Goal: Information Seeking & Learning: Learn about a topic

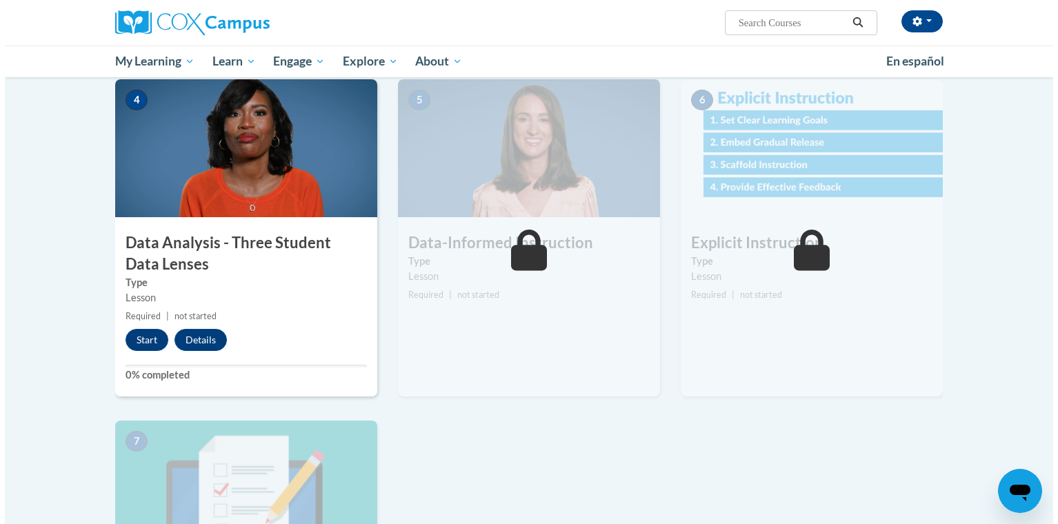
scroll to position [649, 0]
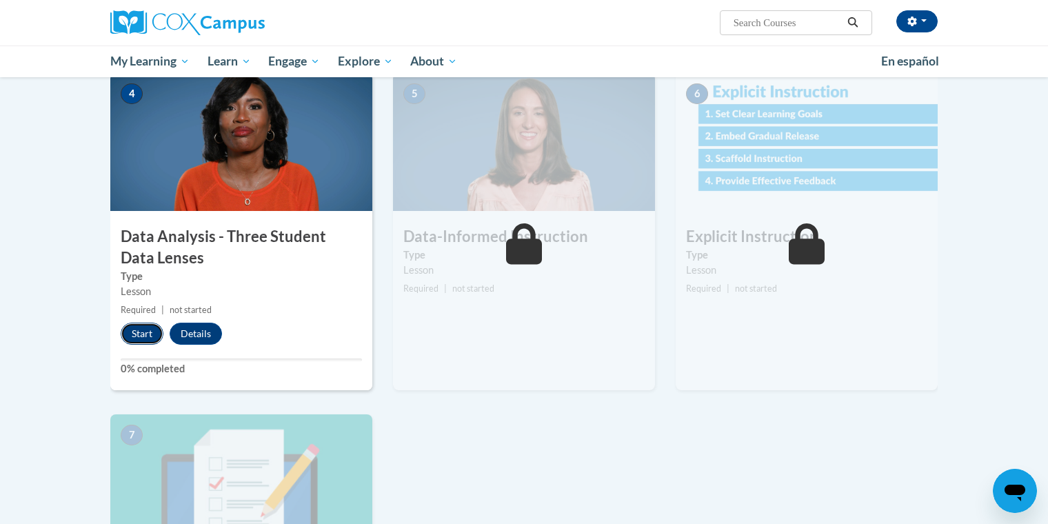
click at [145, 326] on button "Start" at bounding box center [142, 334] width 43 height 22
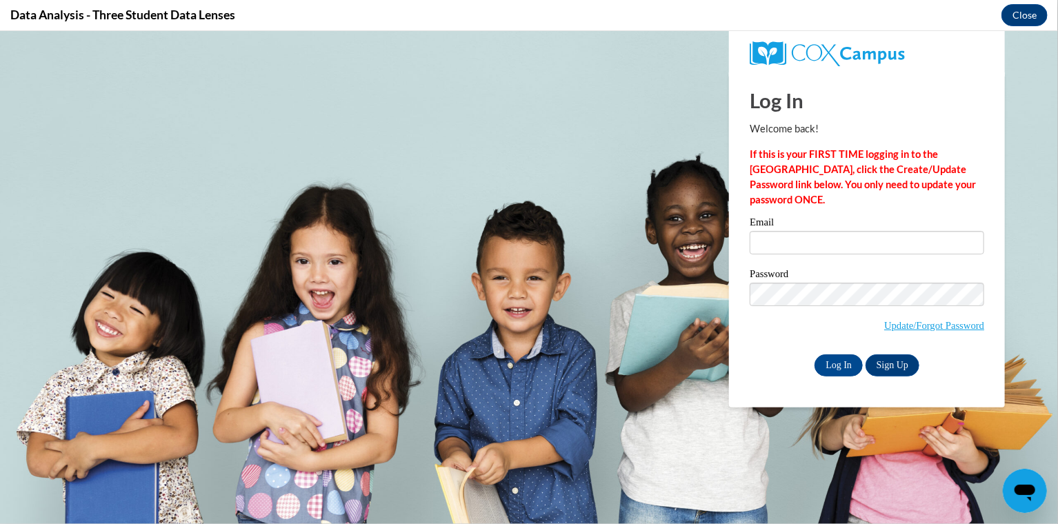
scroll to position [0, 0]
type input "dmgardengate@gmail.com"
click at [843, 364] on input "Log In" at bounding box center [838, 365] width 48 height 22
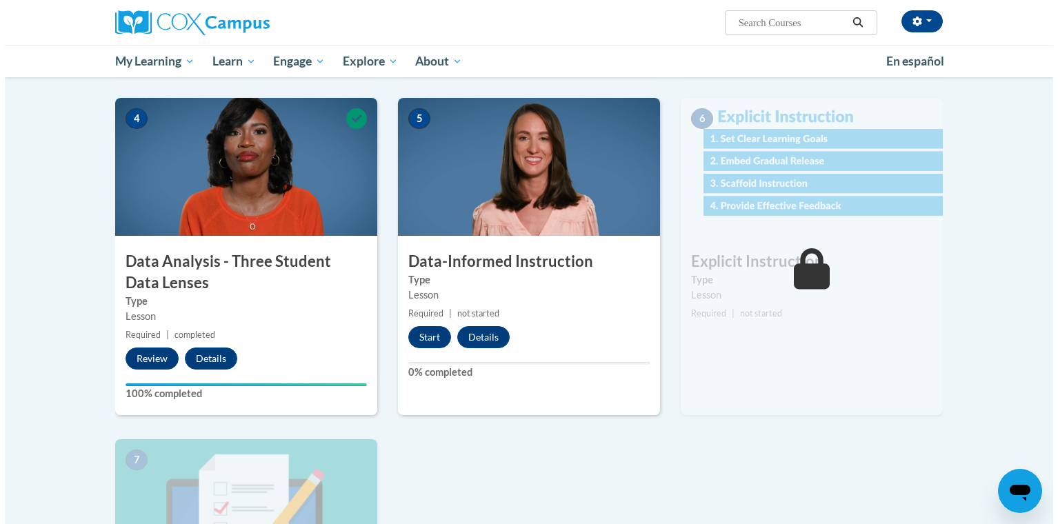
scroll to position [625, 0]
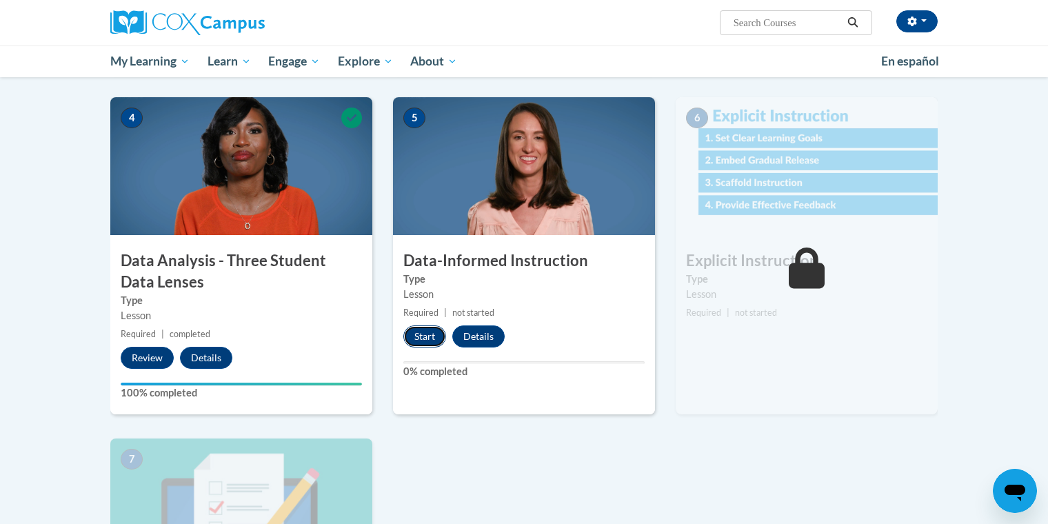
click at [422, 341] on button "Start" at bounding box center [424, 337] width 43 height 22
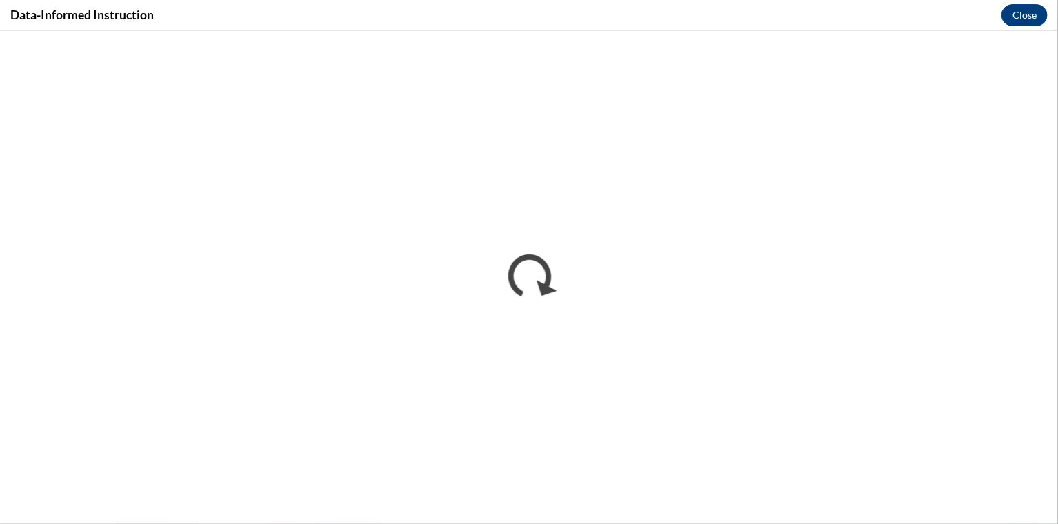
scroll to position [0, 0]
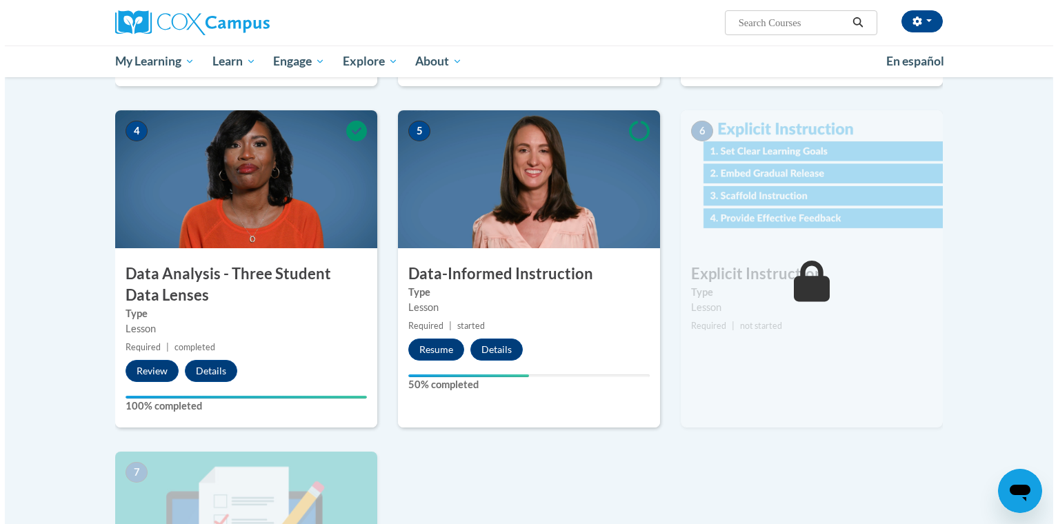
scroll to position [623, 0]
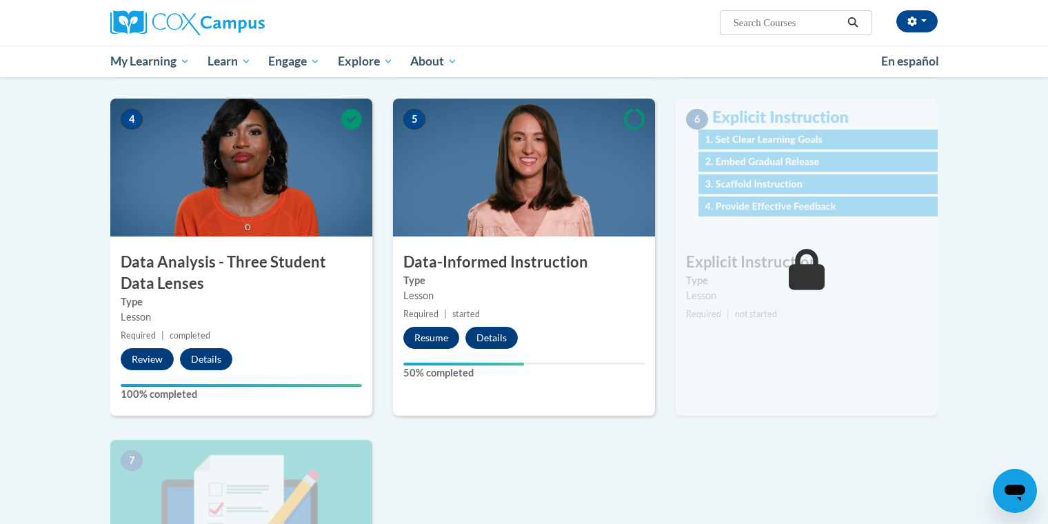
click at [430, 342] on button "Resume" at bounding box center [431, 338] width 56 height 22
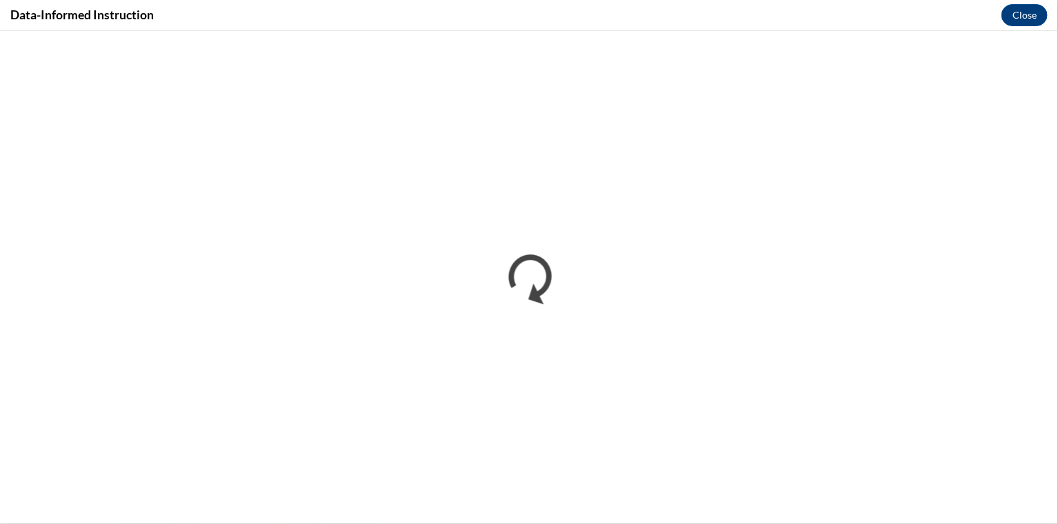
scroll to position [0, 0]
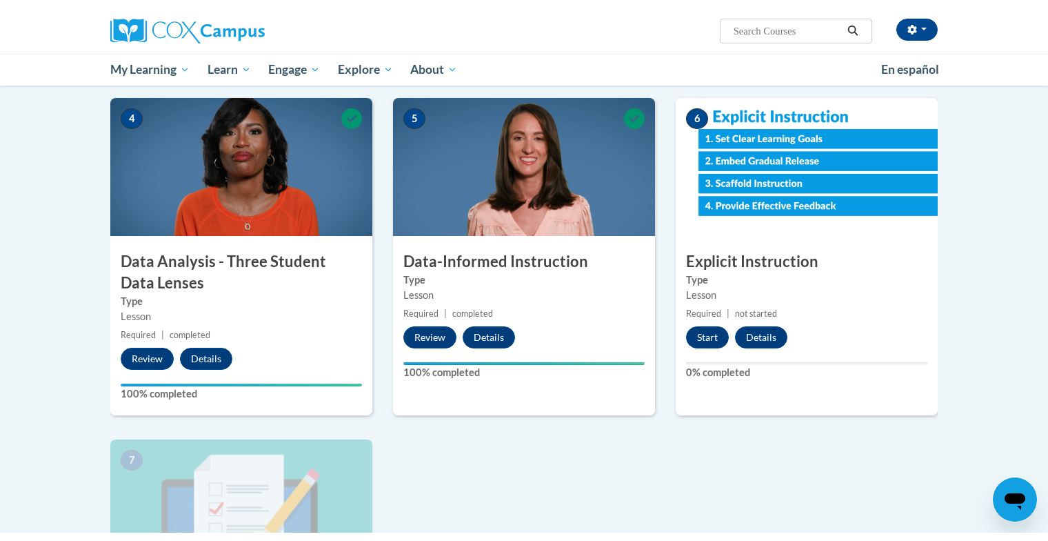
scroll to position [633, 0]
